Goal: Task Accomplishment & Management: Use online tool/utility

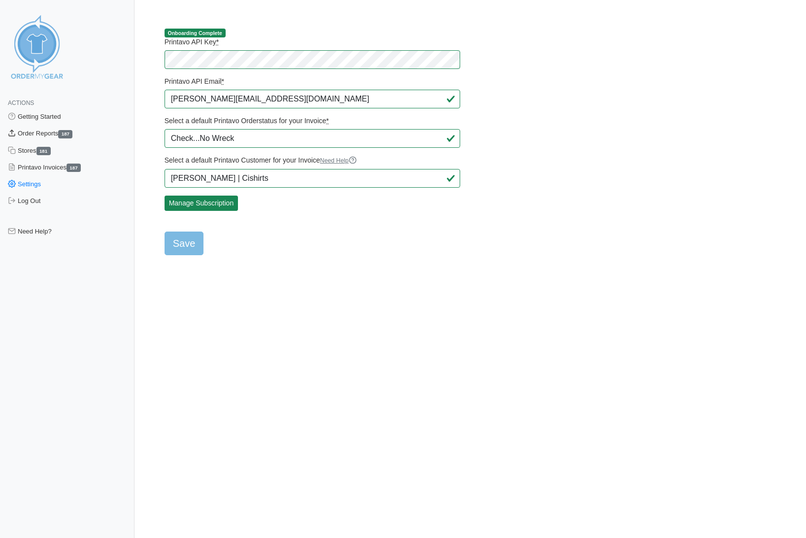
click at [45, 135] on link "Order Reports 187" at bounding box center [67, 133] width 135 height 17
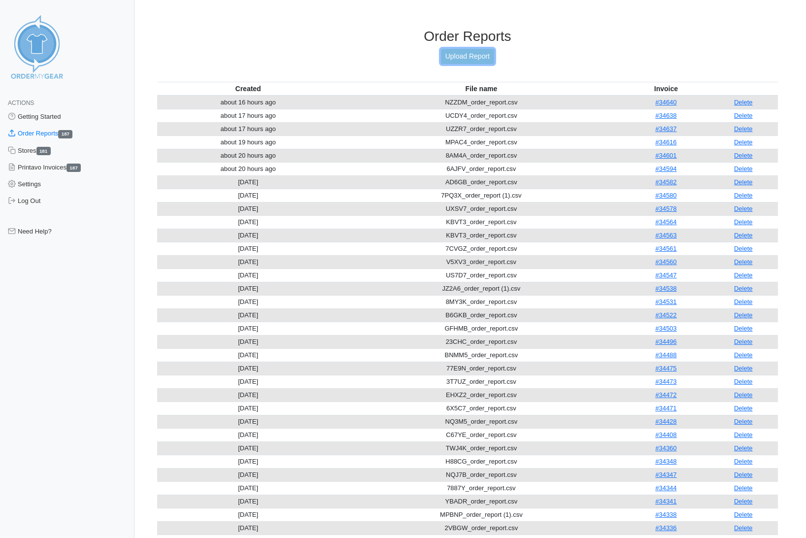
click at [464, 61] on link "Upload Report" at bounding box center [467, 56] width 53 height 15
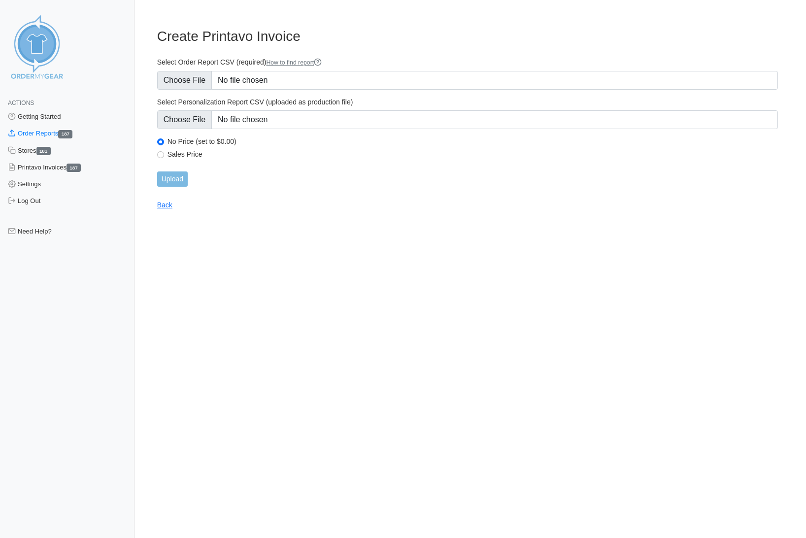
type input "C:\fakepath\2GBS7_order_report.csv"
click at [183, 179] on input "Upload" at bounding box center [172, 178] width 31 height 15
